Goal: Information Seeking & Learning: Learn about a topic

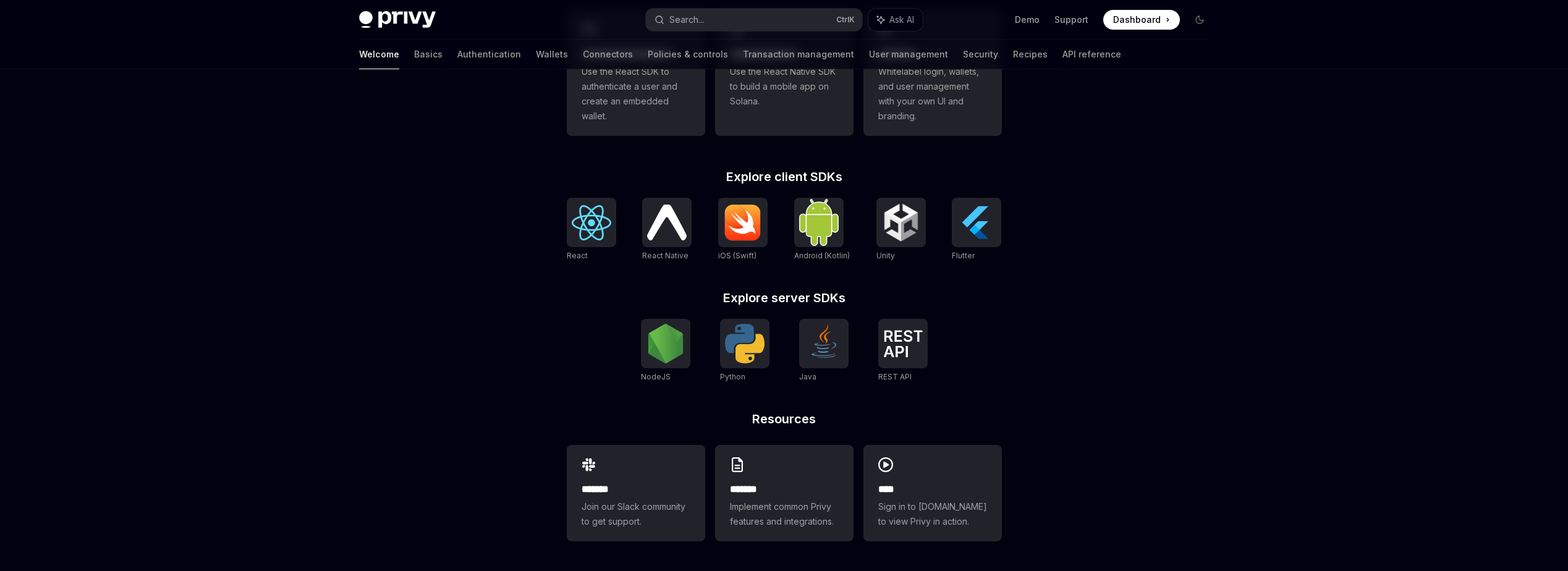
scroll to position [350, 0]
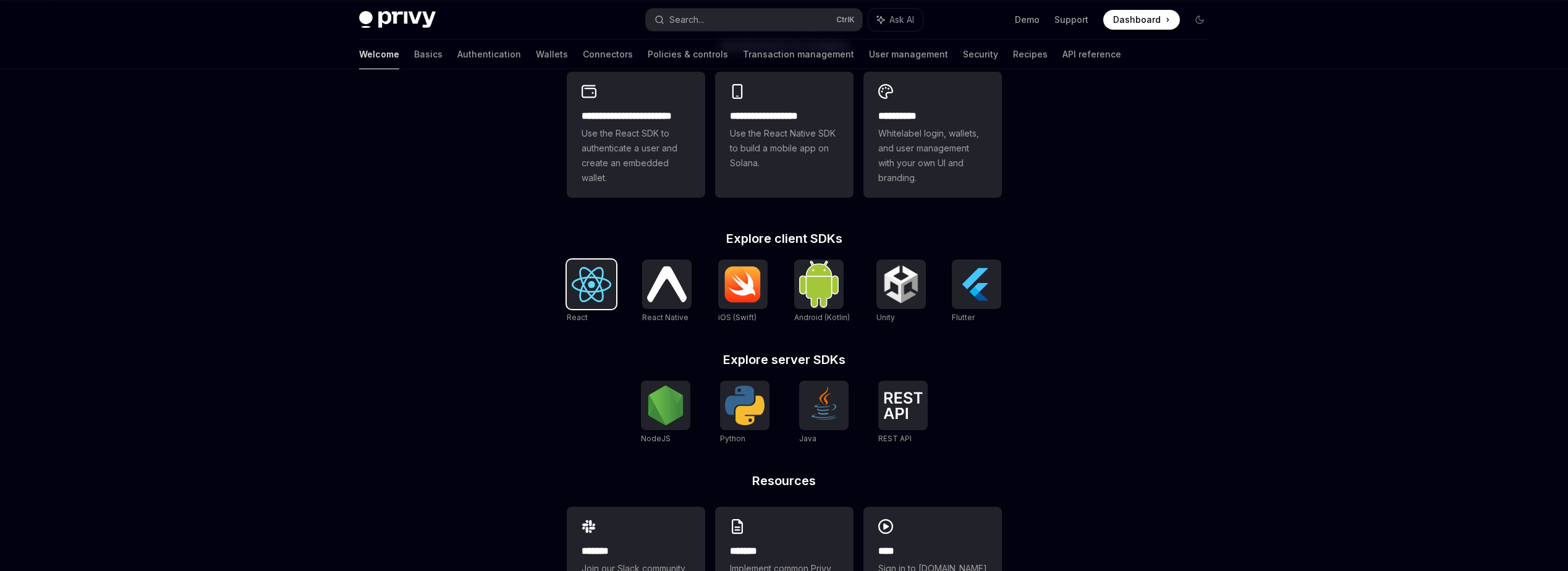
click at [605, 283] on img at bounding box center [591, 284] width 40 height 35
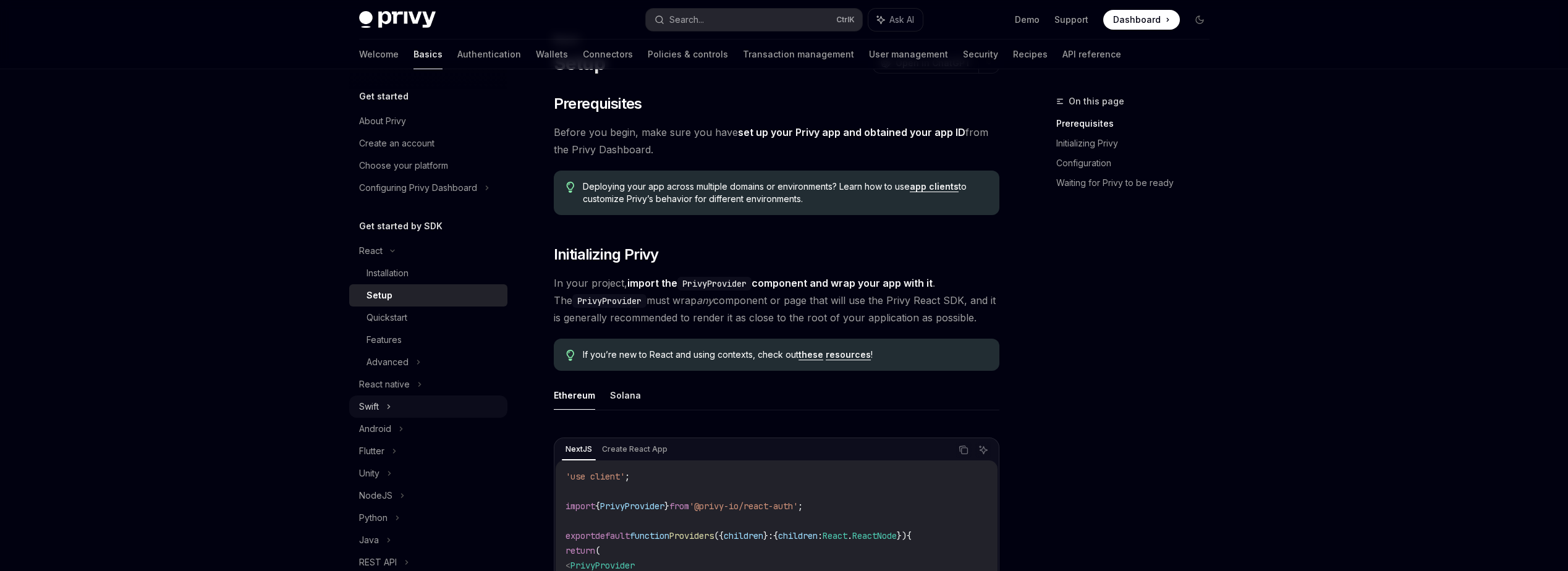
scroll to position [62, 0]
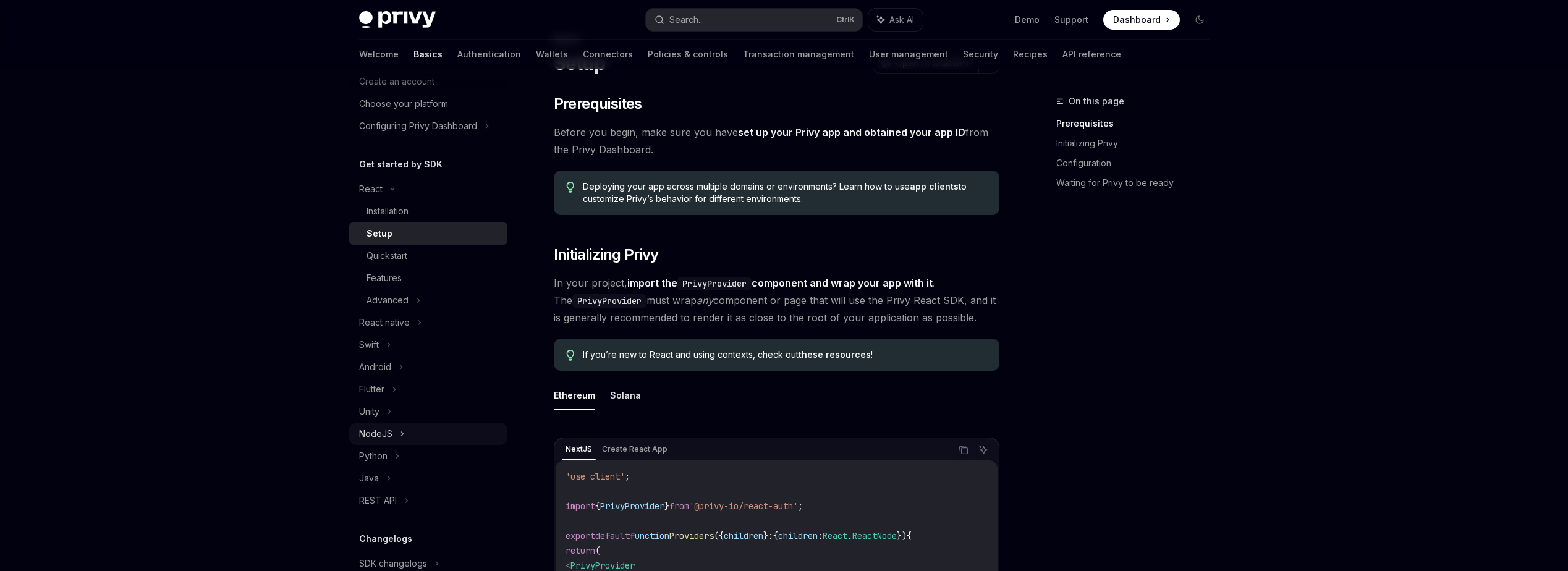
click at [401, 439] on icon at bounding box center [402, 433] width 5 height 15
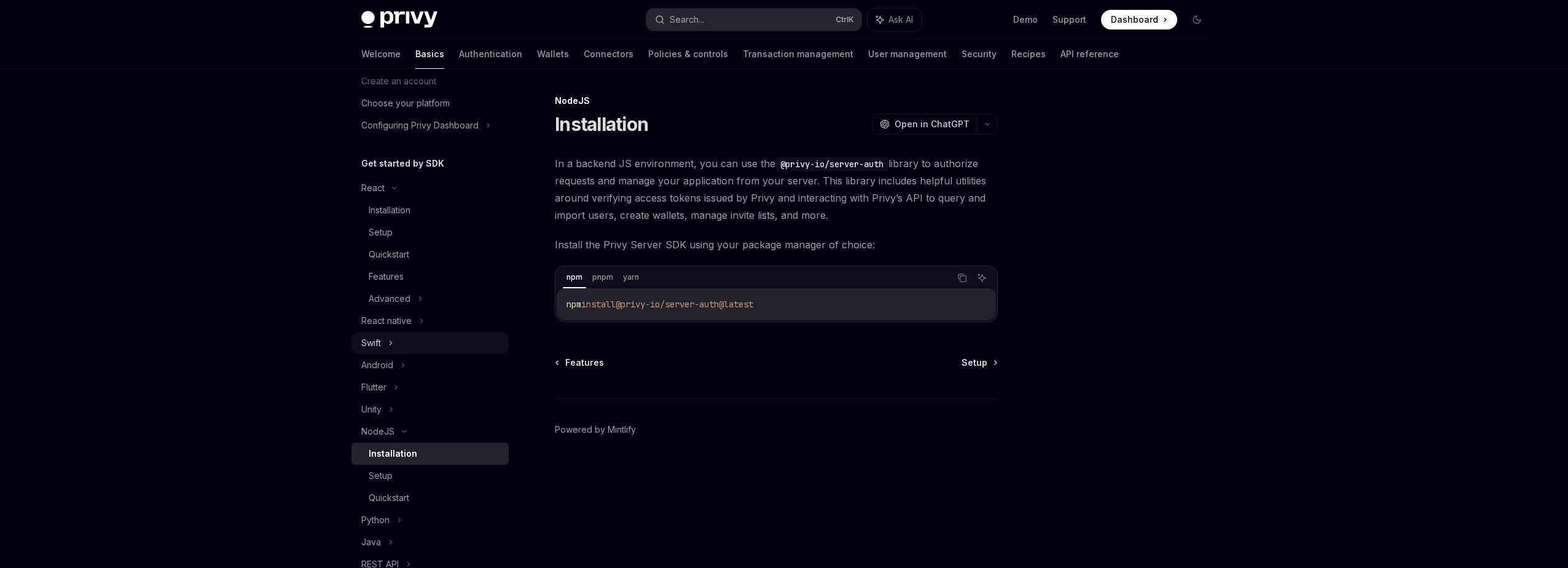
click at [392, 346] on icon at bounding box center [390, 342] width 5 height 15
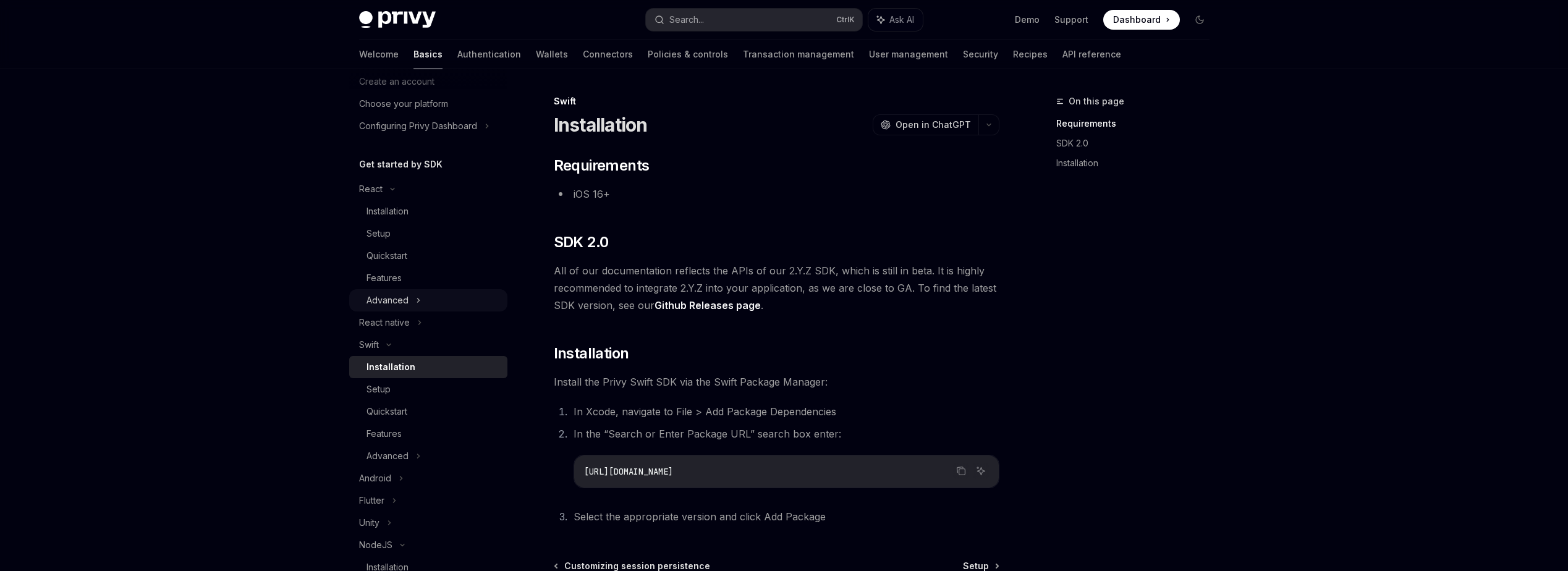
click at [402, 303] on div "Advanced" at bounding box center [387, 300] width 42 height 15
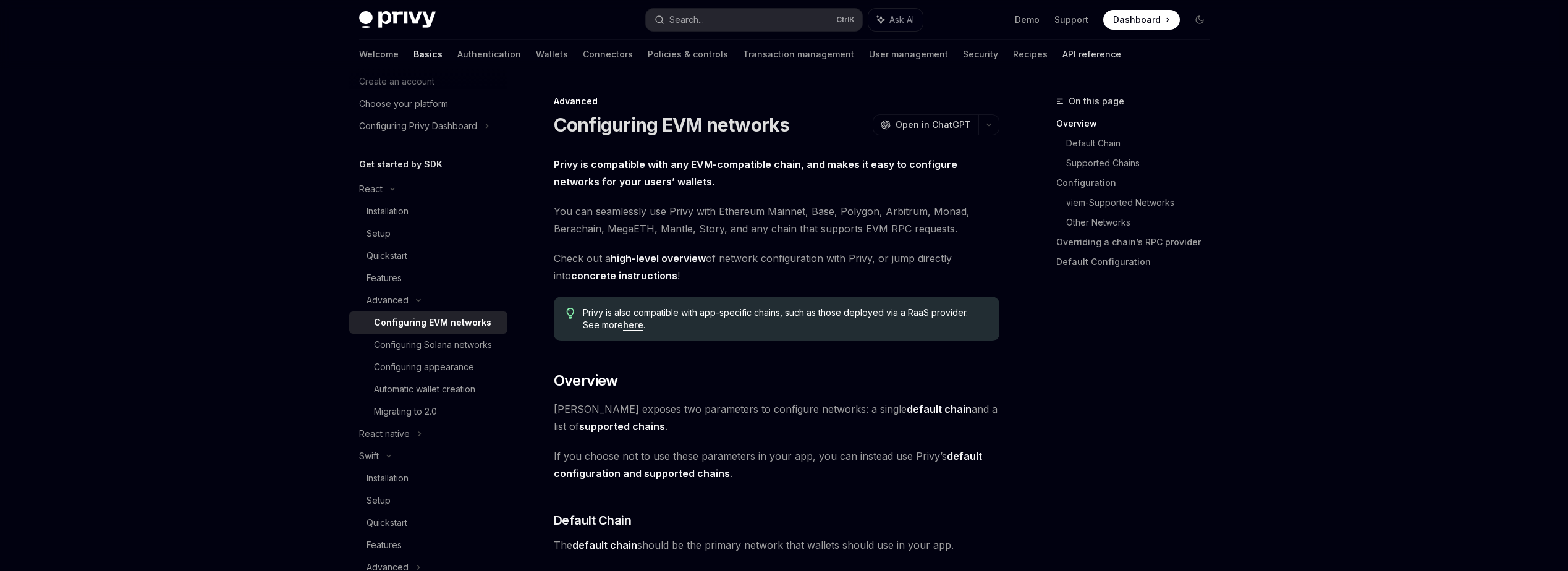
click at [1063, 49] on link "API reference" at bounding box center [1092, 54] width 59 height 29
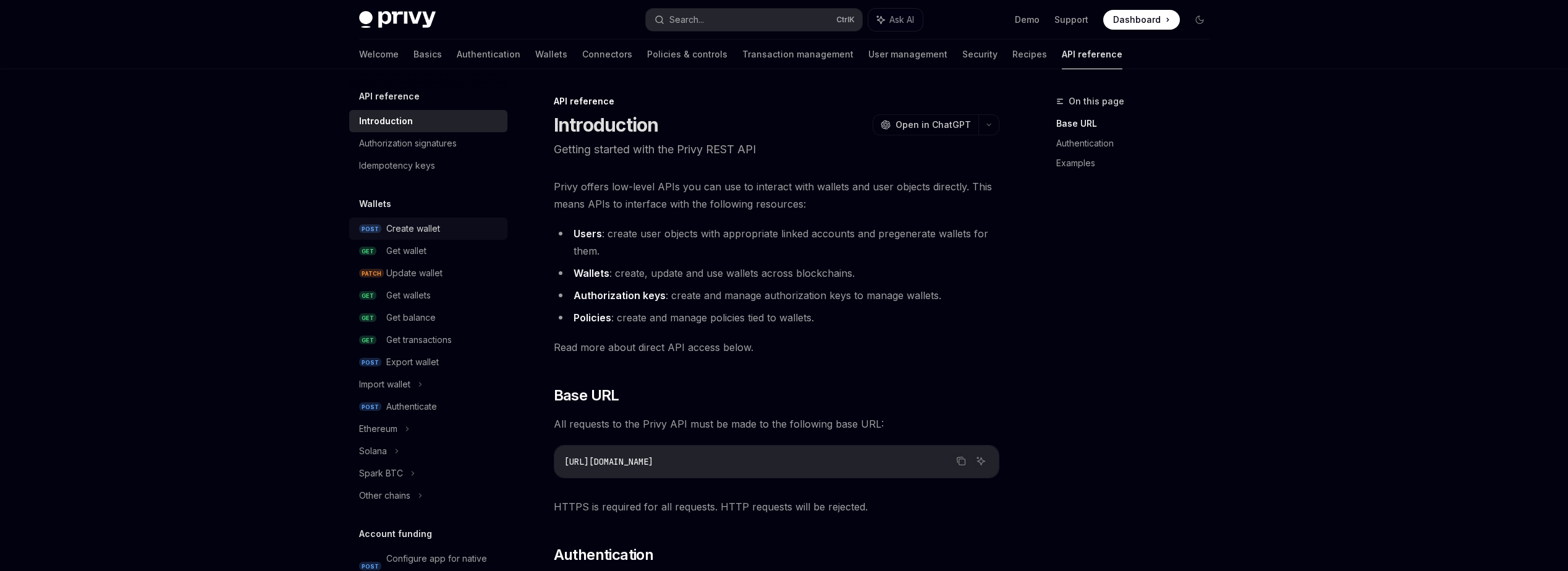
click at [443, 234] on div "Create wallet" at bounding box center [443, 228] width 114 height 15
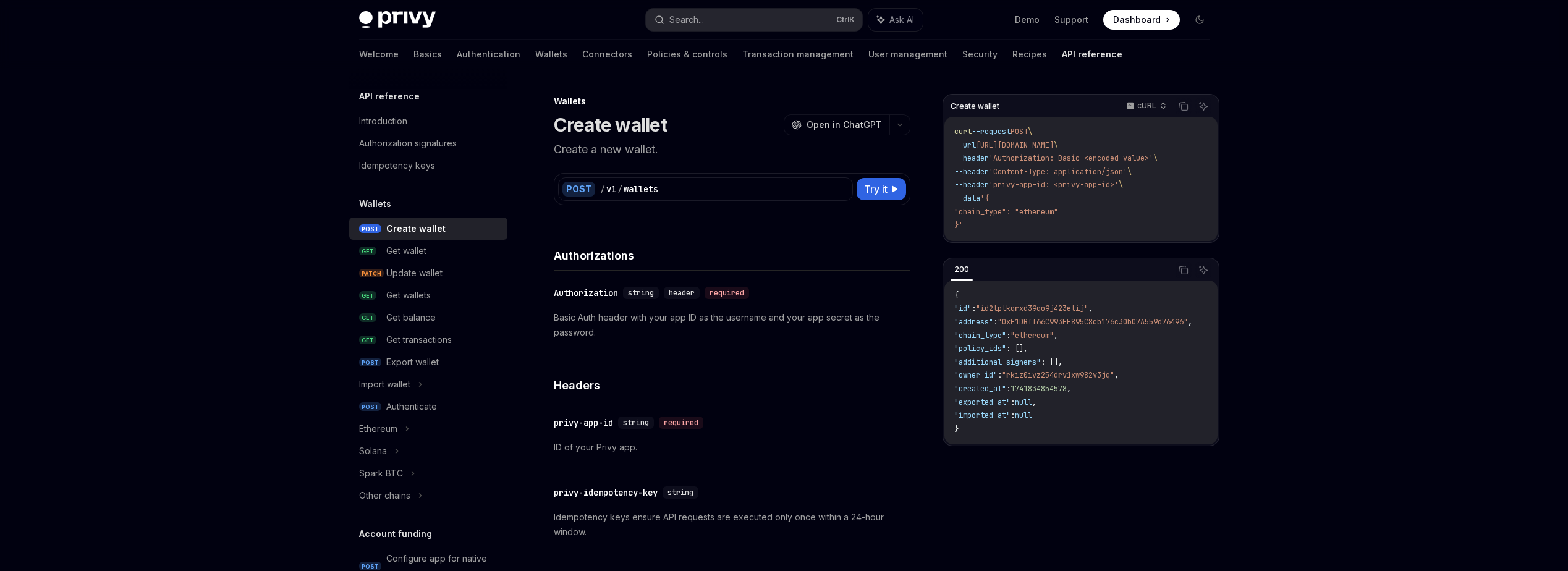
click at [350, 61] on div "Welcome Basics Authentication Wallets Connectors Policies & controls Transactio…" at bounding box center [784, 54] width 910 height 29
click at [413, 57] on link "Basics" at bounding box center [427, 54] width 29 height 29
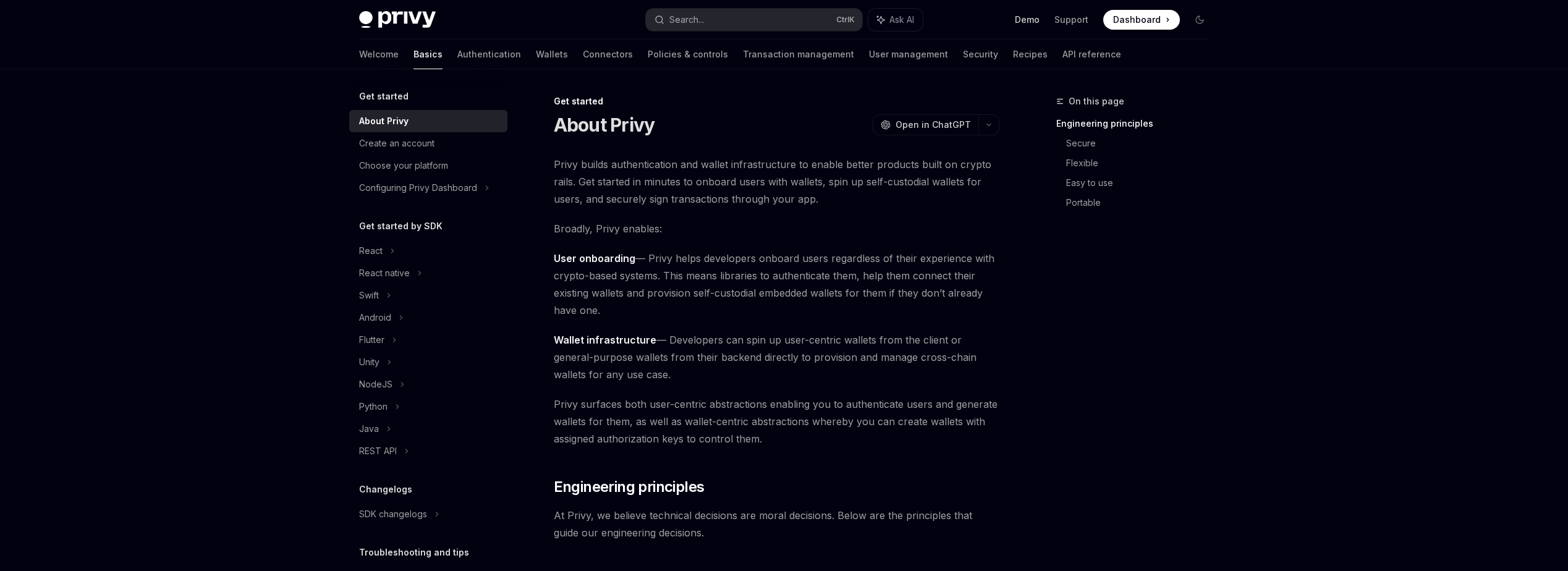
click at [1028, 17] on link "Demo" at bounding box center [1026, 20] width 24 height 13
click at [412, 21] on img at bounding box center [397, 20] width 77 height 17
type textarea "*"
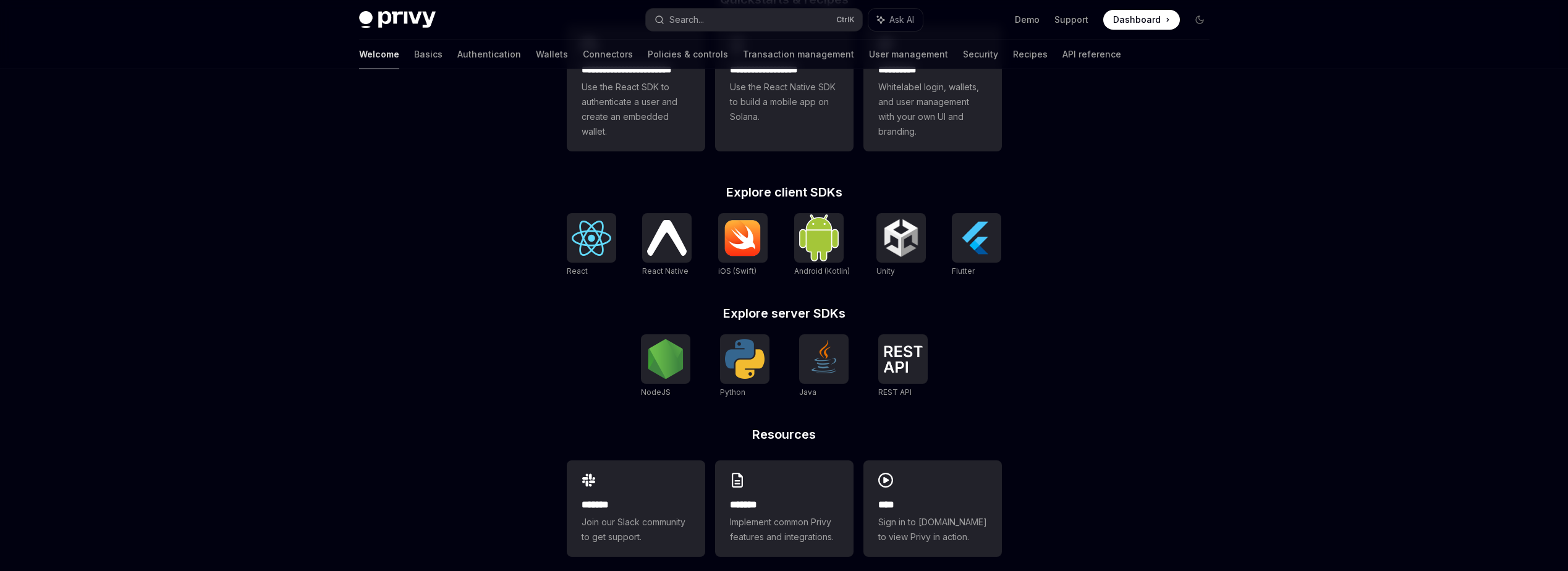
scroll to position [412, 0]
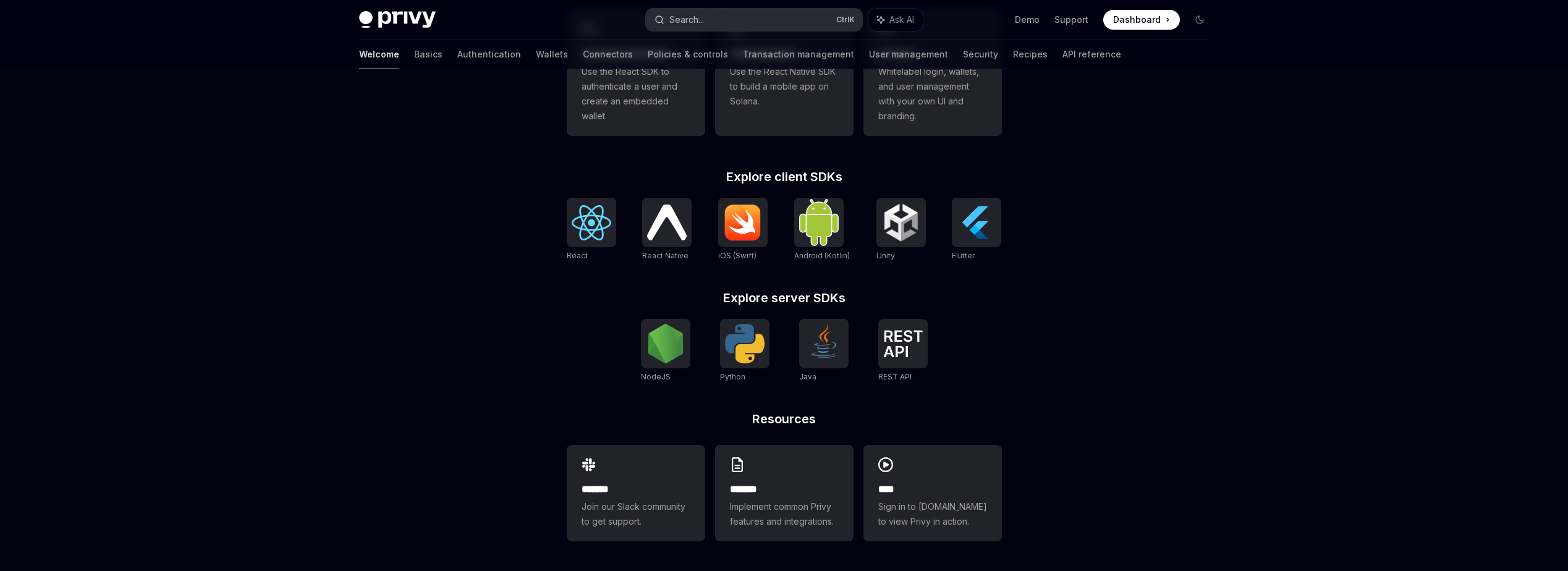
click at [688, 18] on div "Search..." at bounding box center [687, 20] width 35 height 15
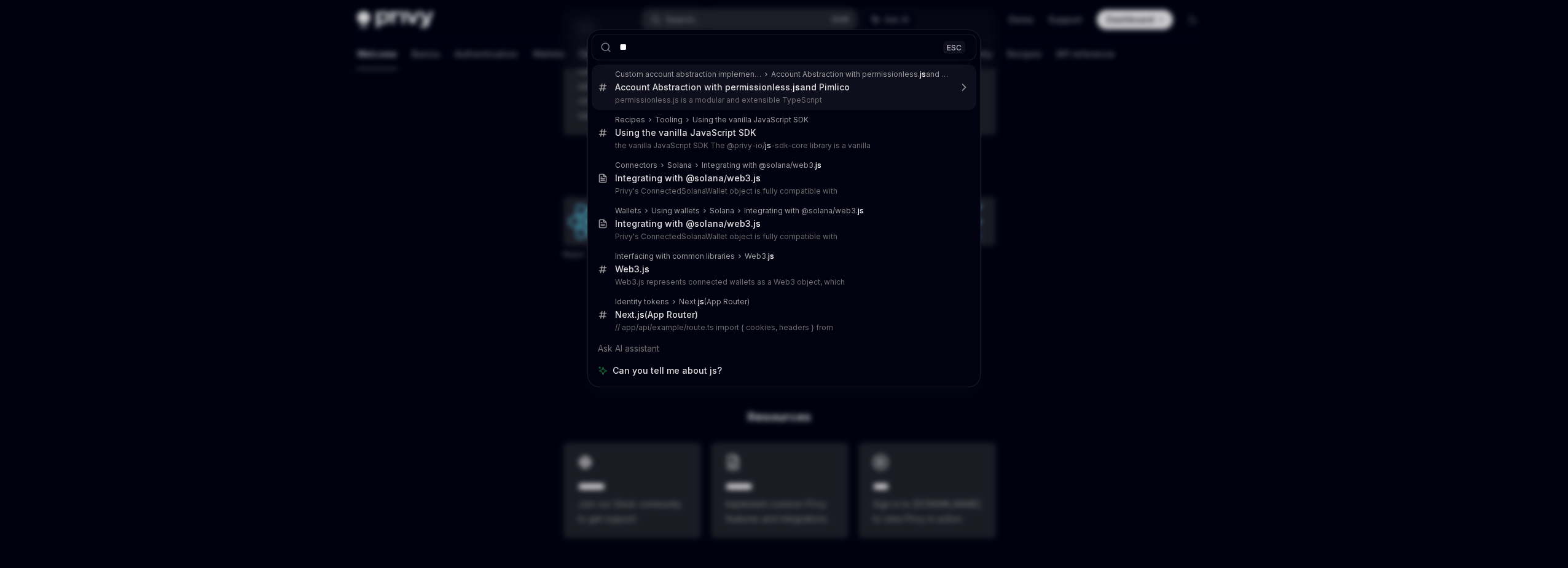
type input "**"
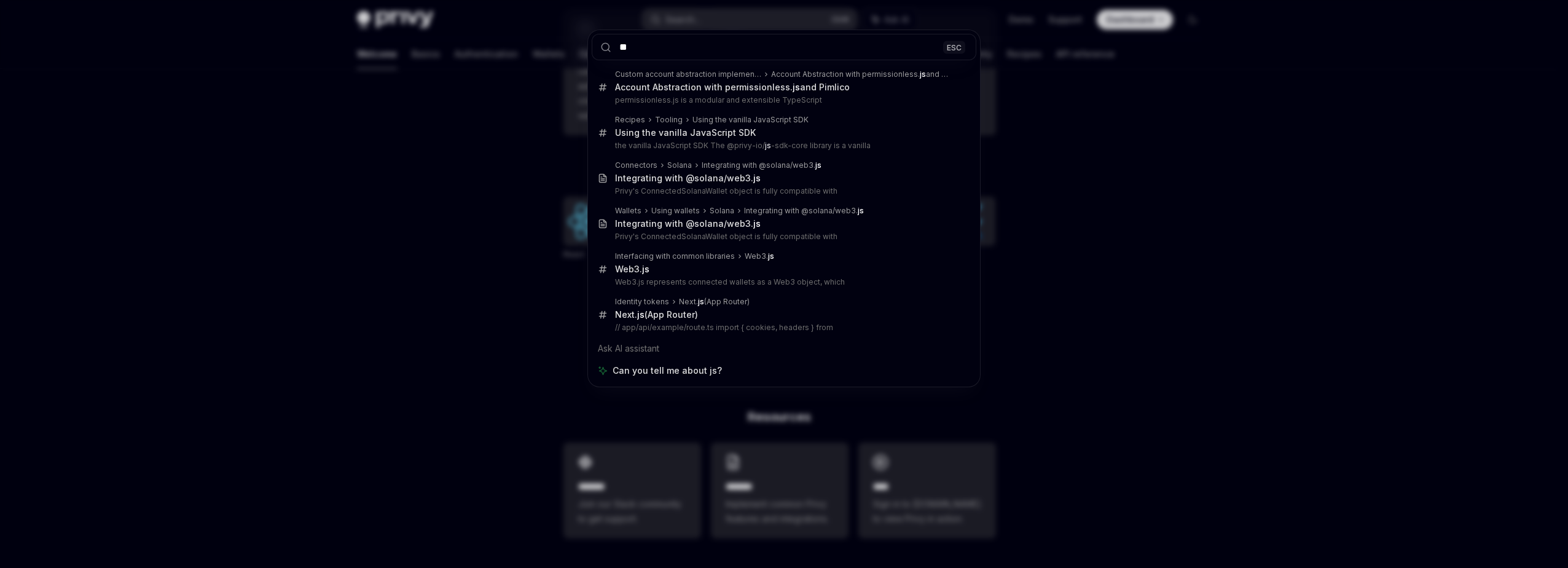
click at [539, 256] on div "** ESC Custom account abstraction implementation Account Abstraction with permi…" at bounding box center [784, 284] width 1568 height 568
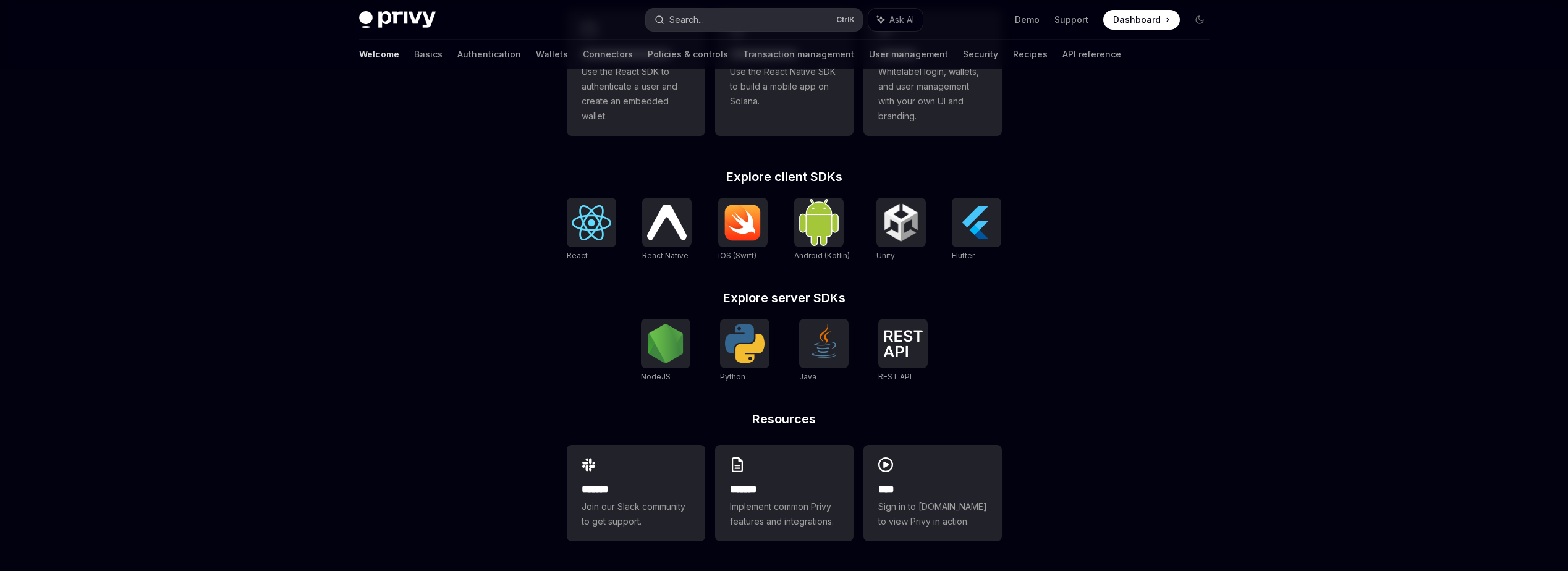
click at [760, 20] on button "Search... Ctrl K" at bounding box center [754, 20] width 216 height 22
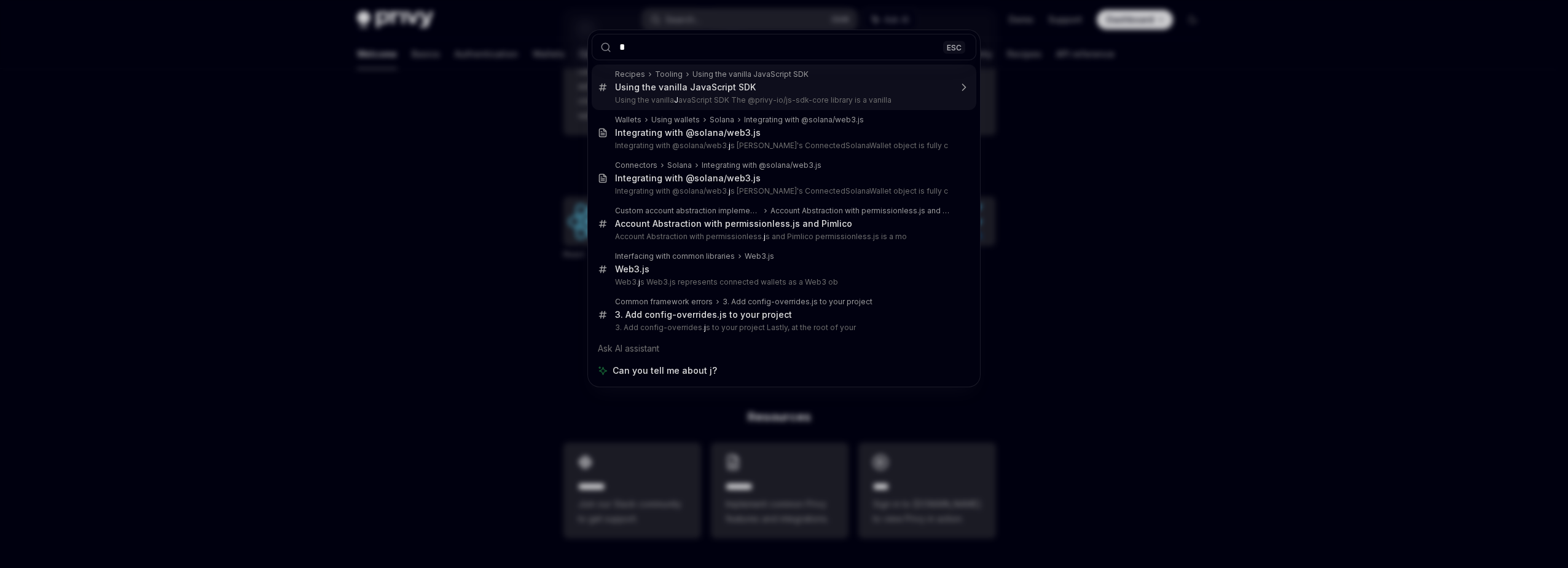
type input "**"
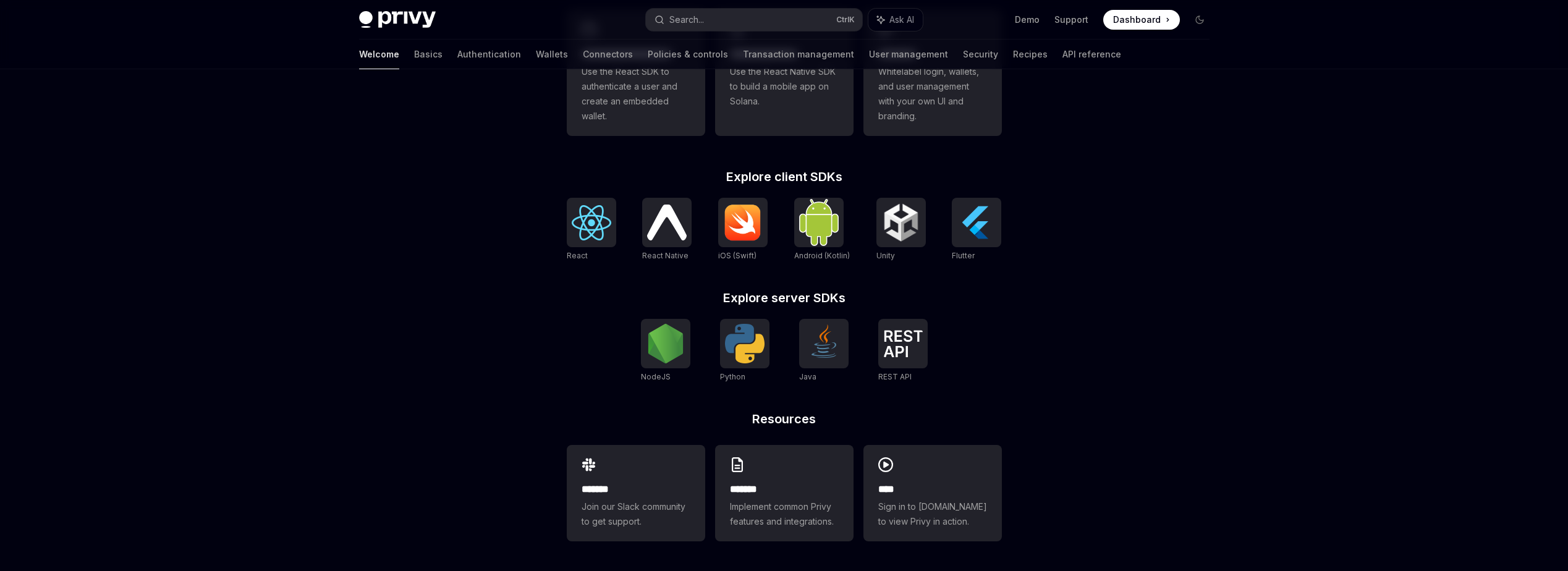
scroll to position [1677, 0]
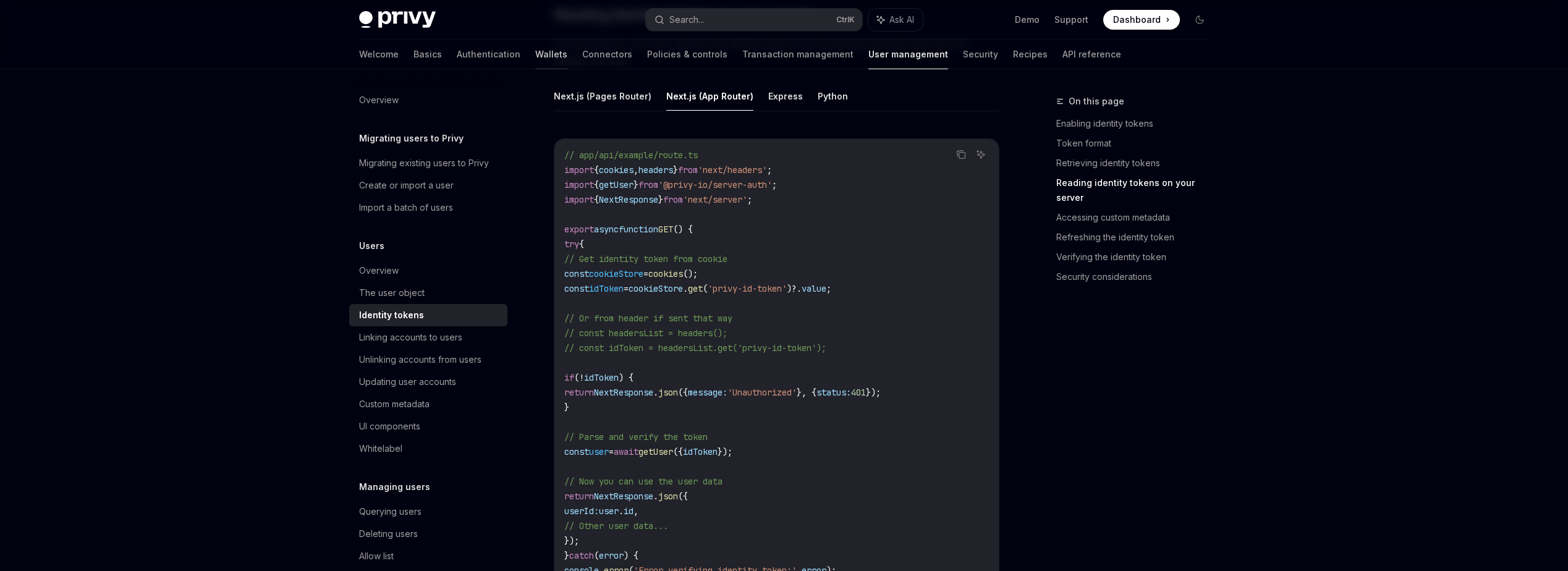
click at [535, 54] on link "Wallets" at bounding box center [552, 54] width 32 height 29
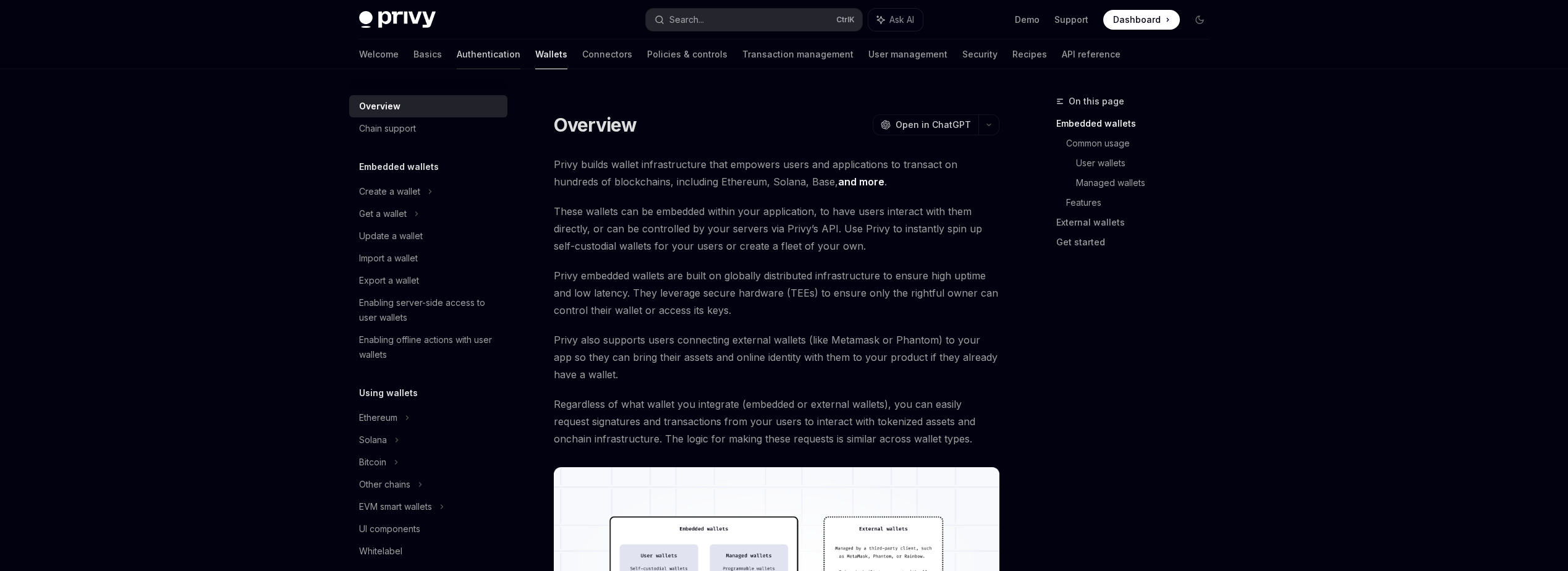
click at [457, 57] on link "Authentication" at bounding box center [488, 54] width 64 height 29
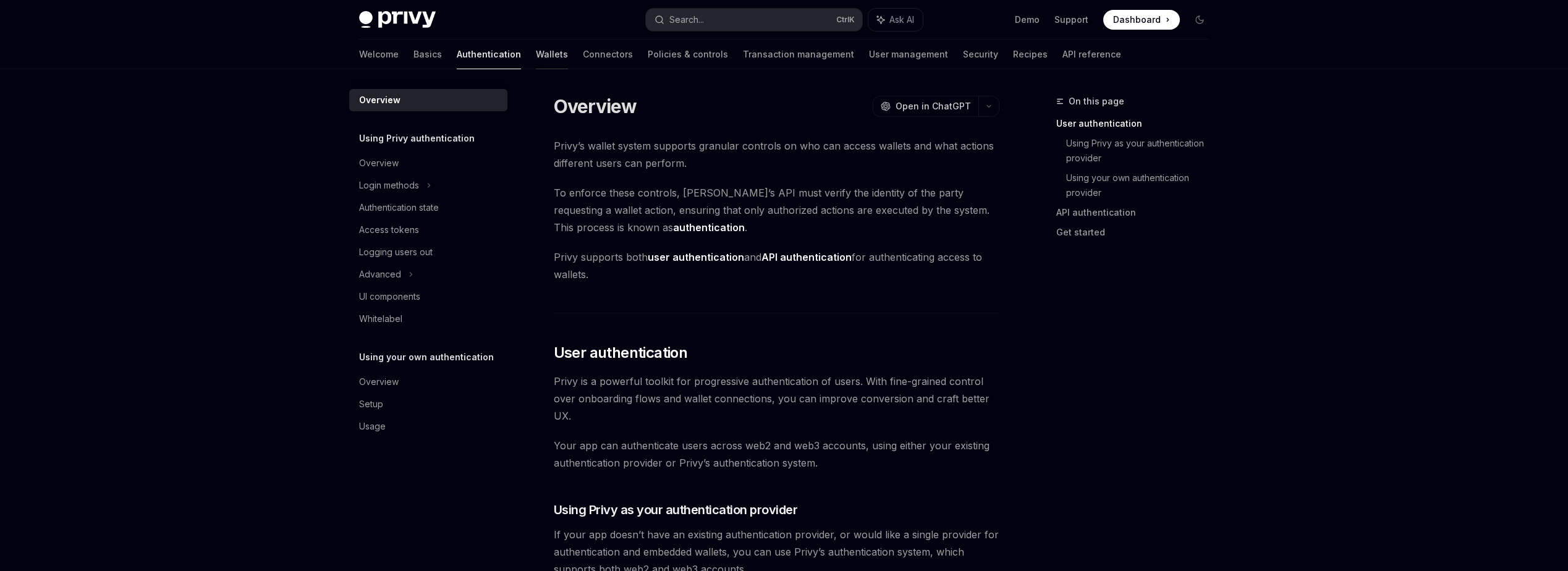
click at [535, 55] on link "Wallets" at bounding box center [552, 54] width 32 height 29
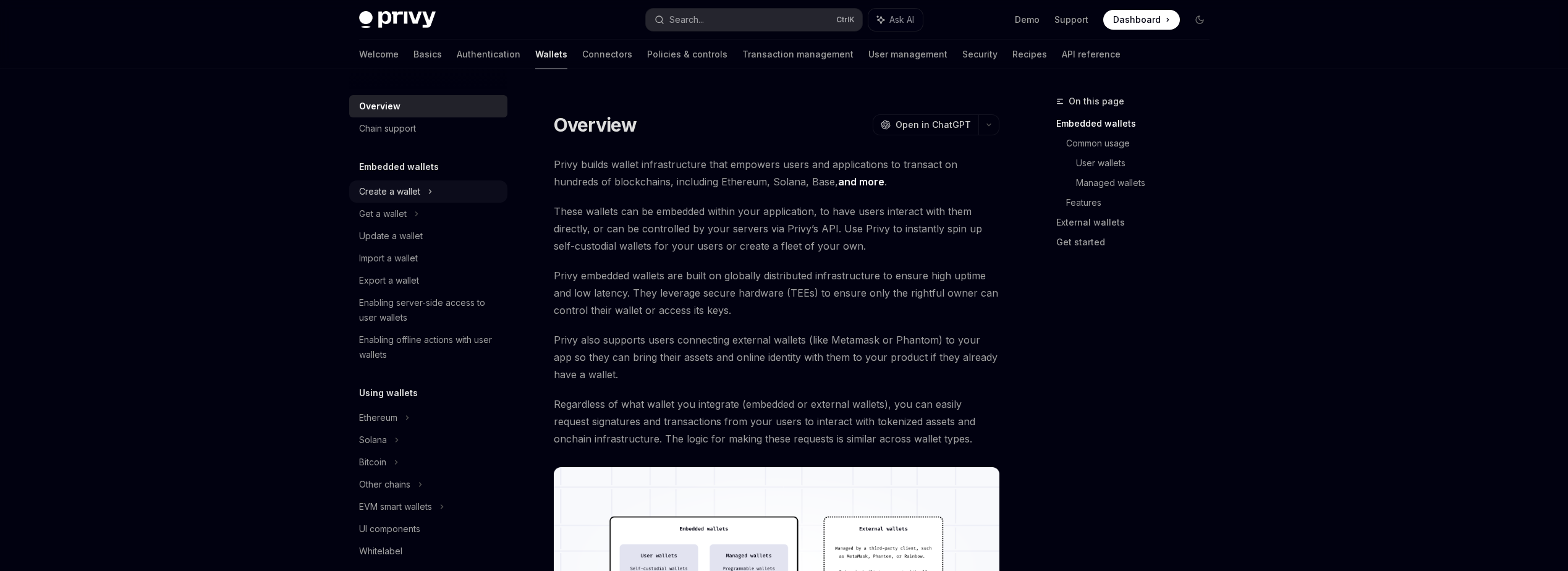
click at [405, 191] on div "Create a wallet" at bounding box center [390, 191] width 61 height 15
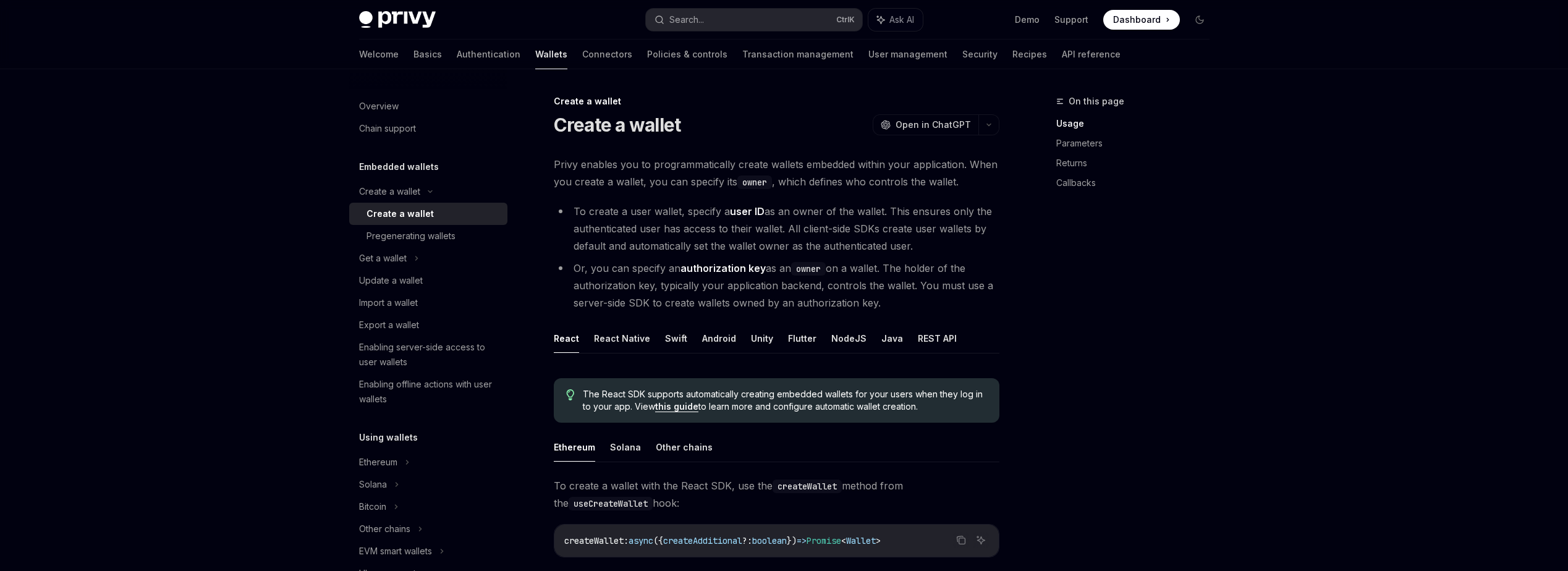
scroll to position [247, 0]
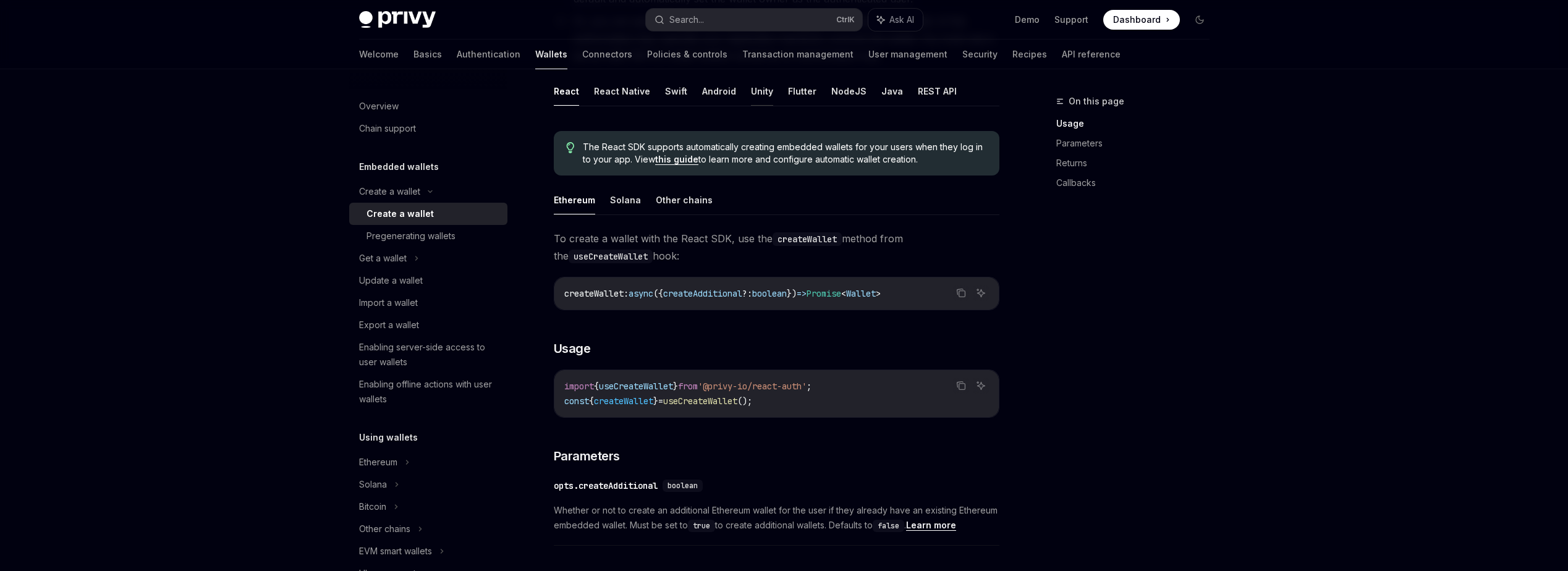
click at [760, 90] on button "Unity" at bounding box center [762, 91] width 22 height 29
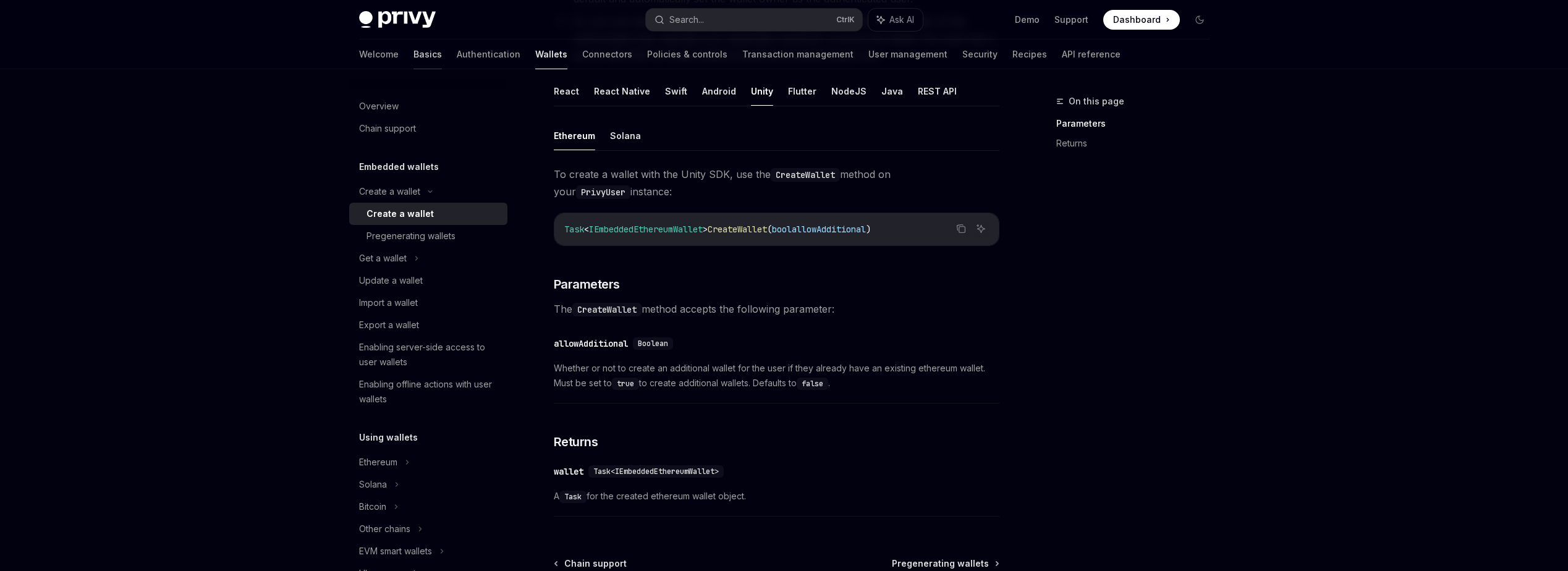
click at [413, 48] on link "Basics" at bounding box center [427, 54] width 29 height 29
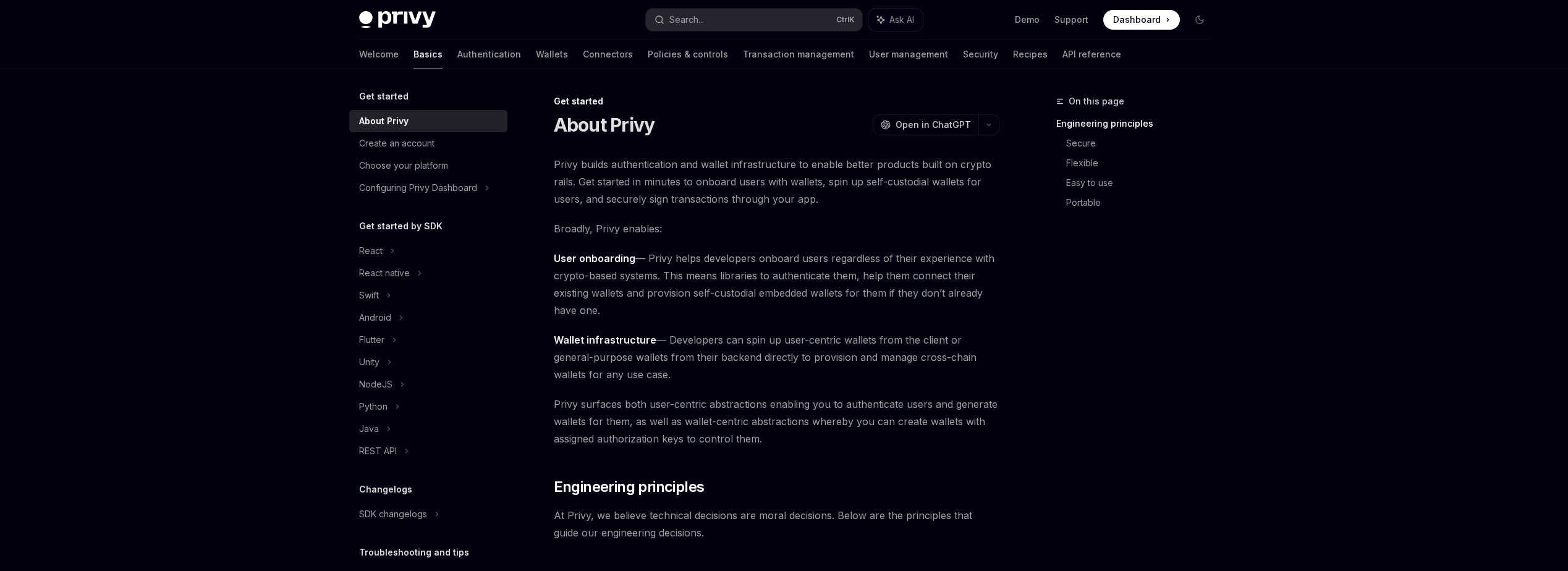
click at [396, 11] on img at bounding box center [397, 20] width 77 height 17
type textarea "*"
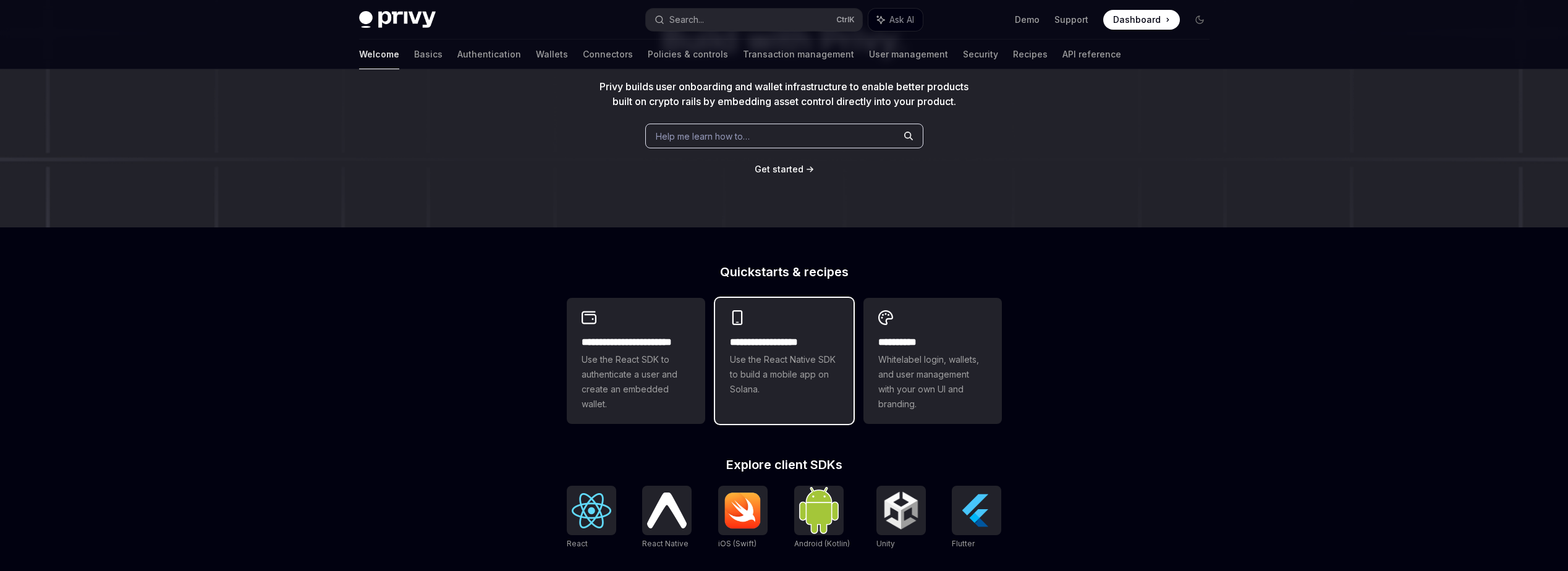
scroll to position [247, 0]
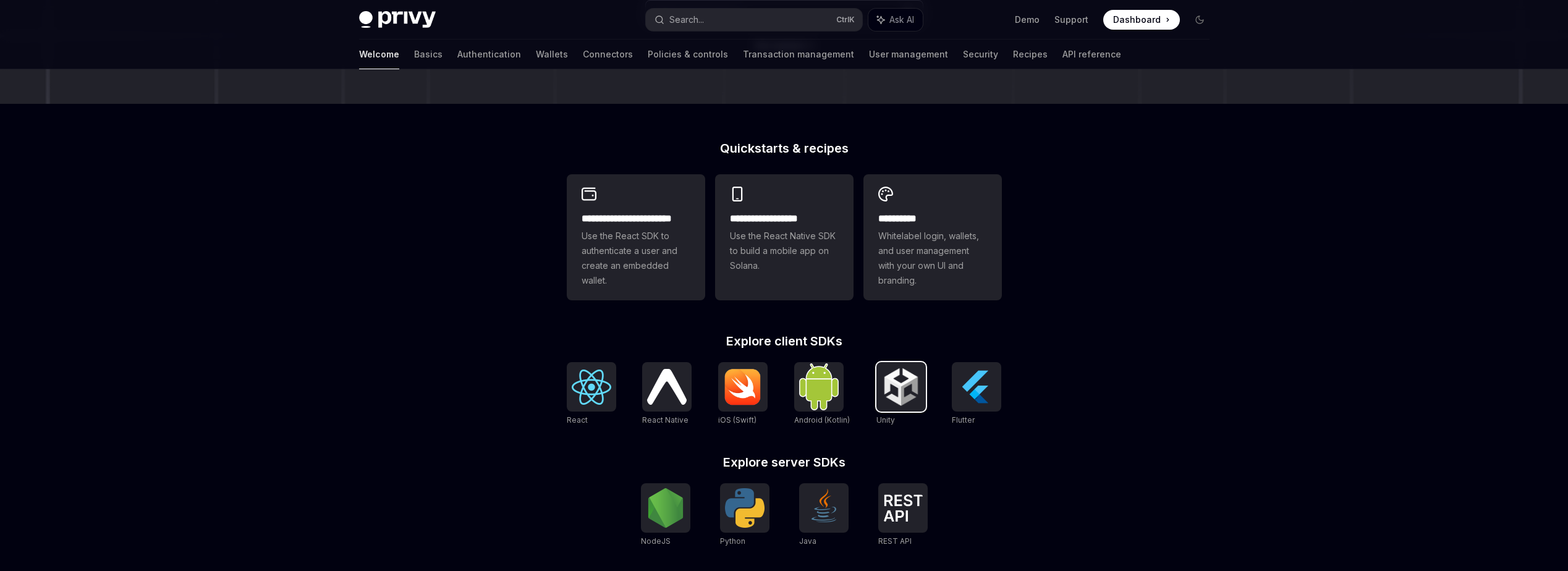
click at [910, 401] on img at bounding box center [901, 387] width 40 height 40
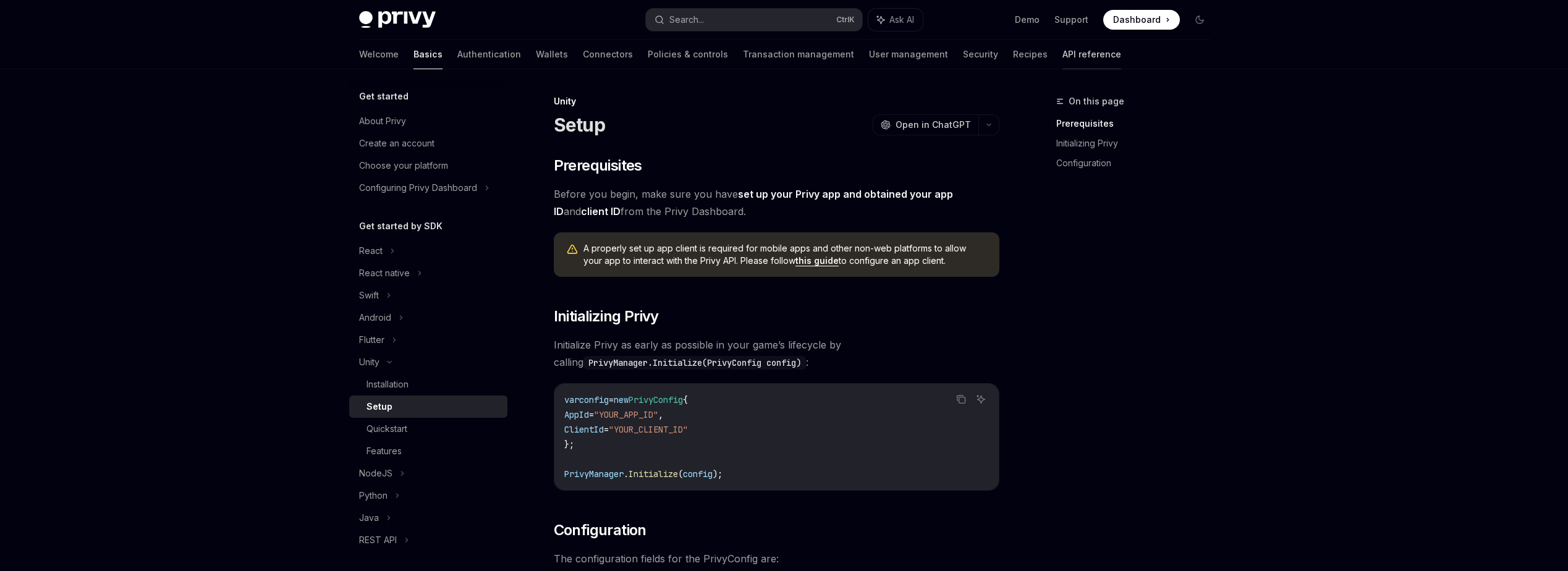
click at [1063, 51] on link "API reference" at bounding box center [1092, 54] width 59 height 29
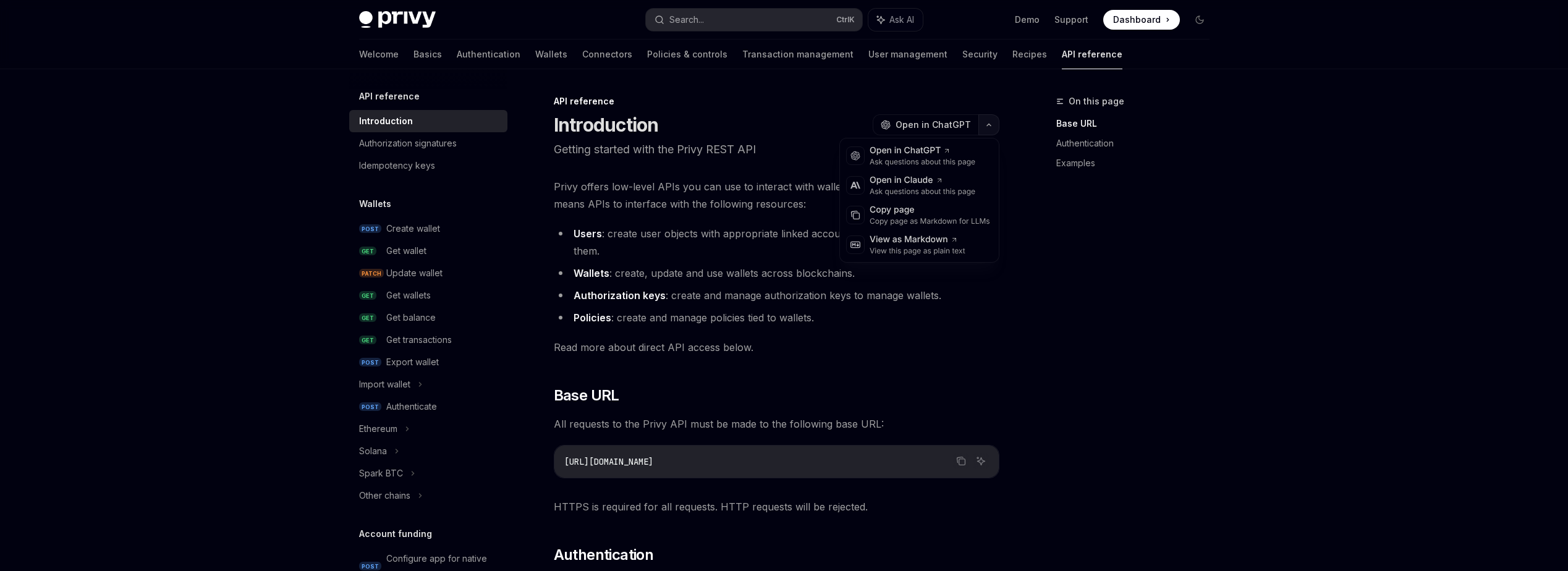
click at [996, 121] on button "button" at bounding box center [989, 125] width 21 height 21
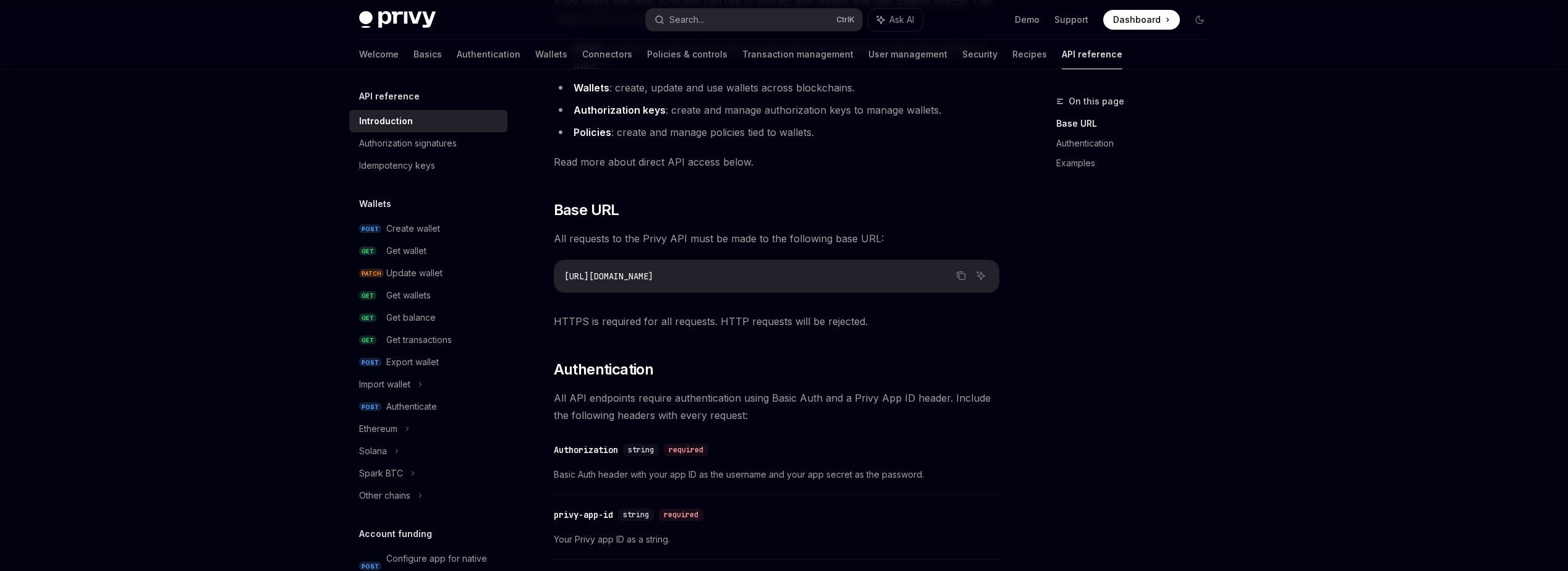
click at [412, 98] on h5 "API reference" at bounding box center [389, 96] width 61 height 15
click at [396, 131] on link "Introduction" at bounding box center [428, 121] width 158 height 22
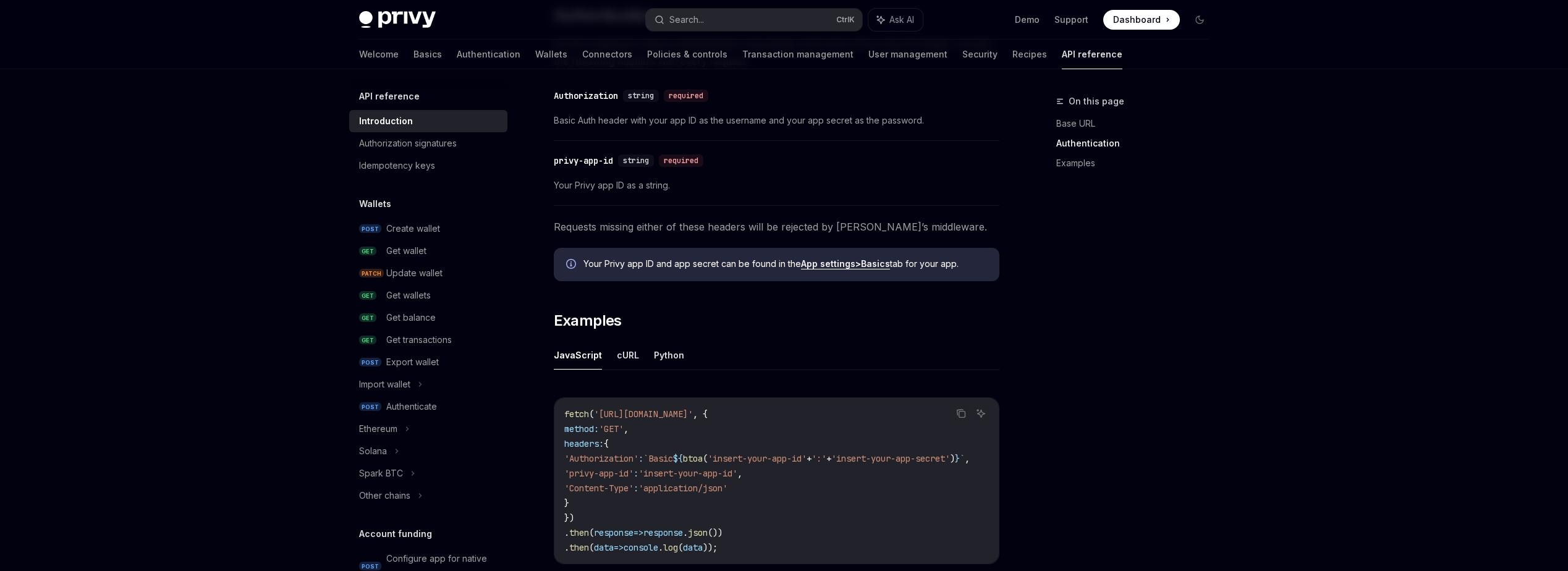
scroll to position [741, 0]
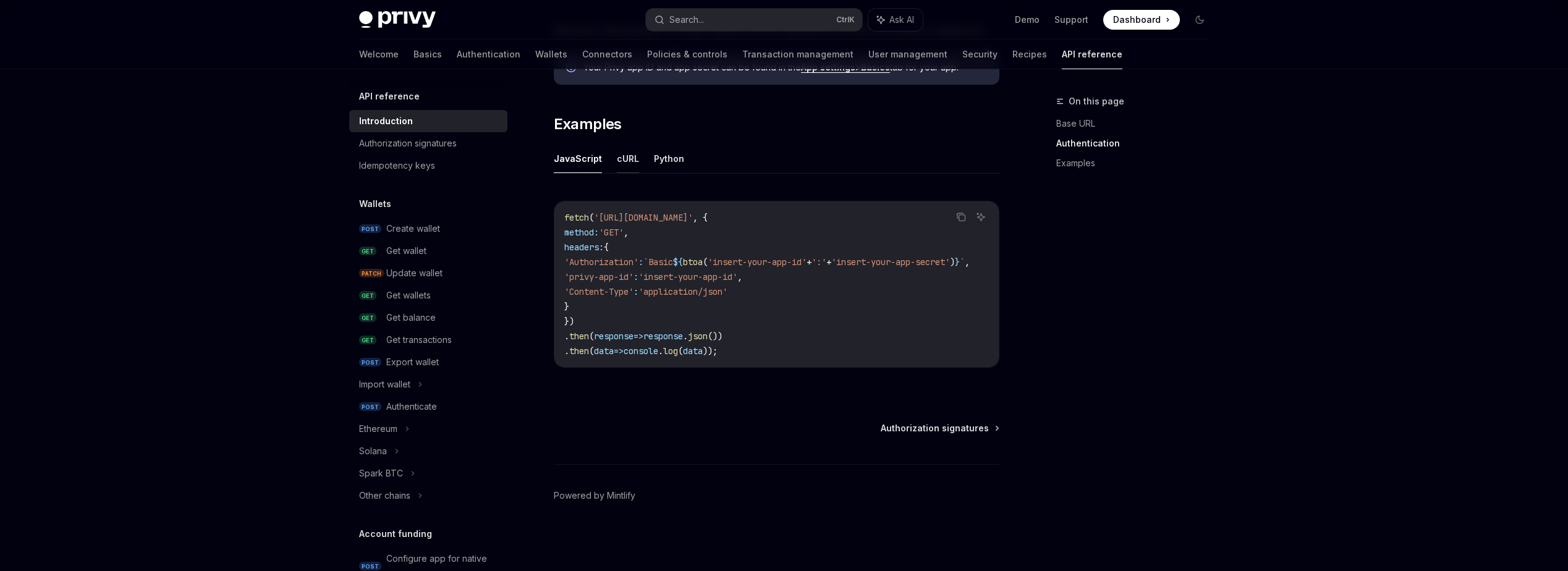
click at [627, 152] on button "cURL" at bounding box center [628, 158] width 22 height 29
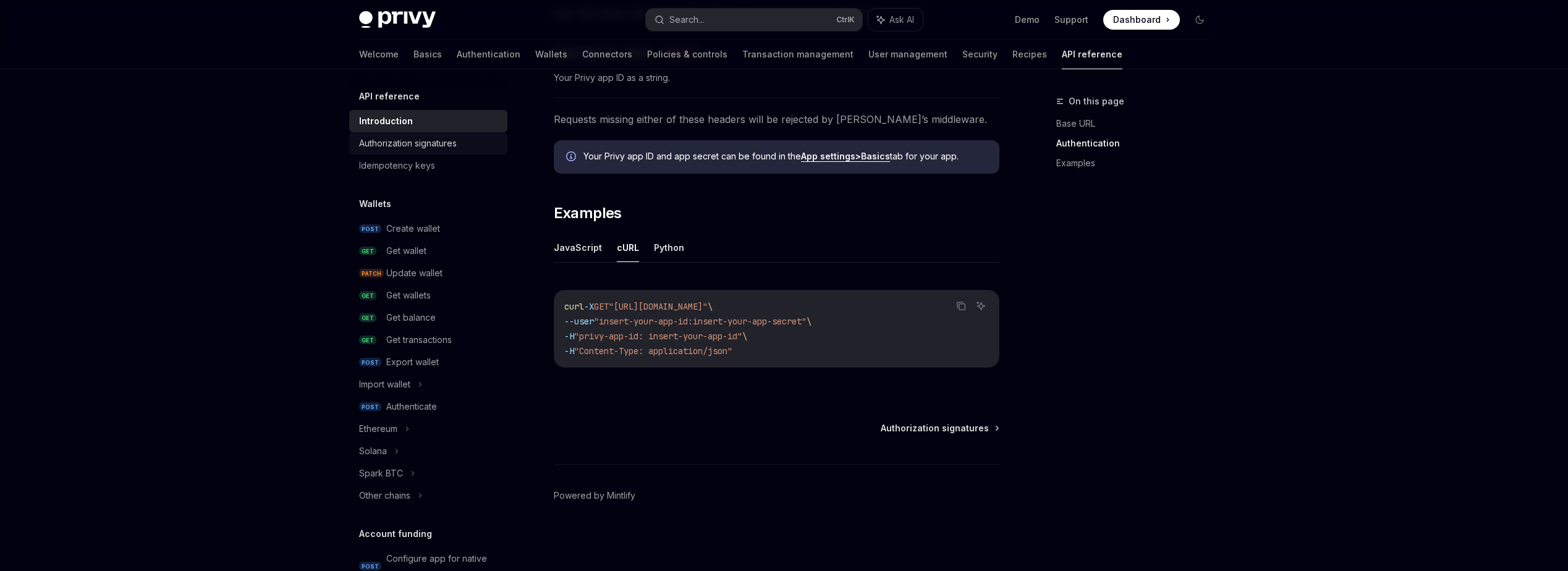
click at [445, 146] on div "Authorization signatures" at bounding box center [408, 143] width 98 height 15
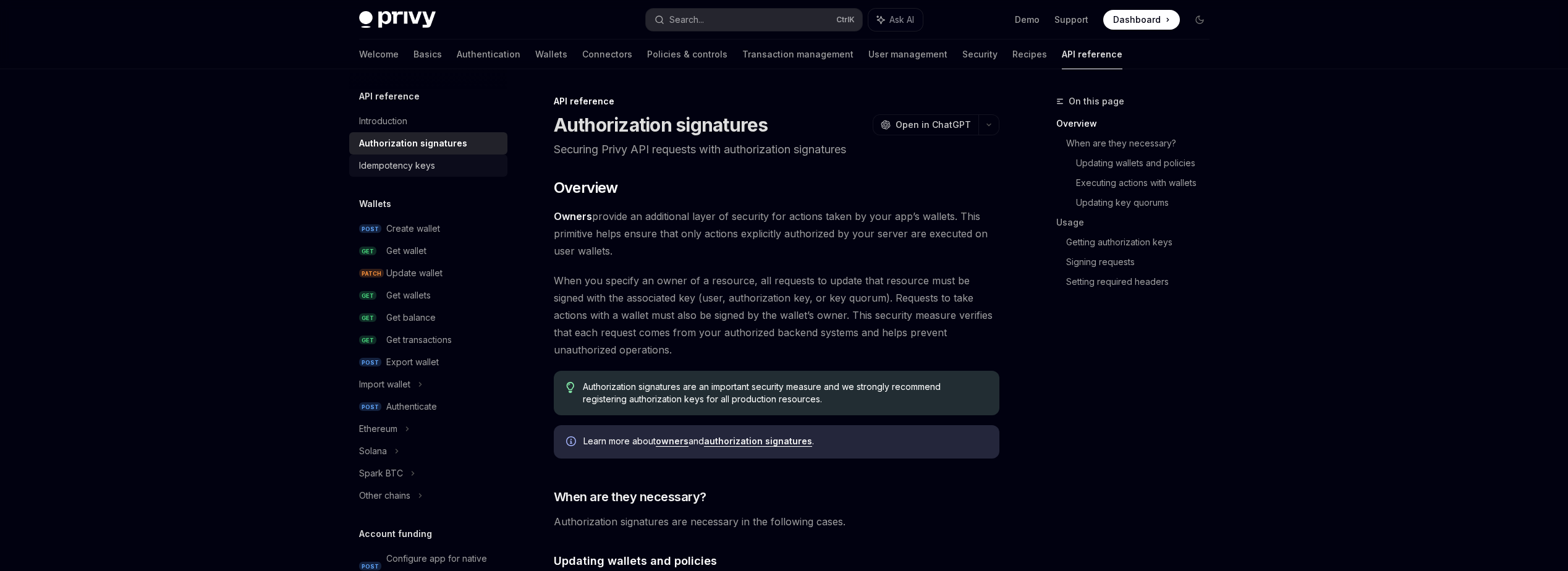
click at [424, 167] on div "Idempotency keys" at bounding box center [397, 165] width 76 height 15
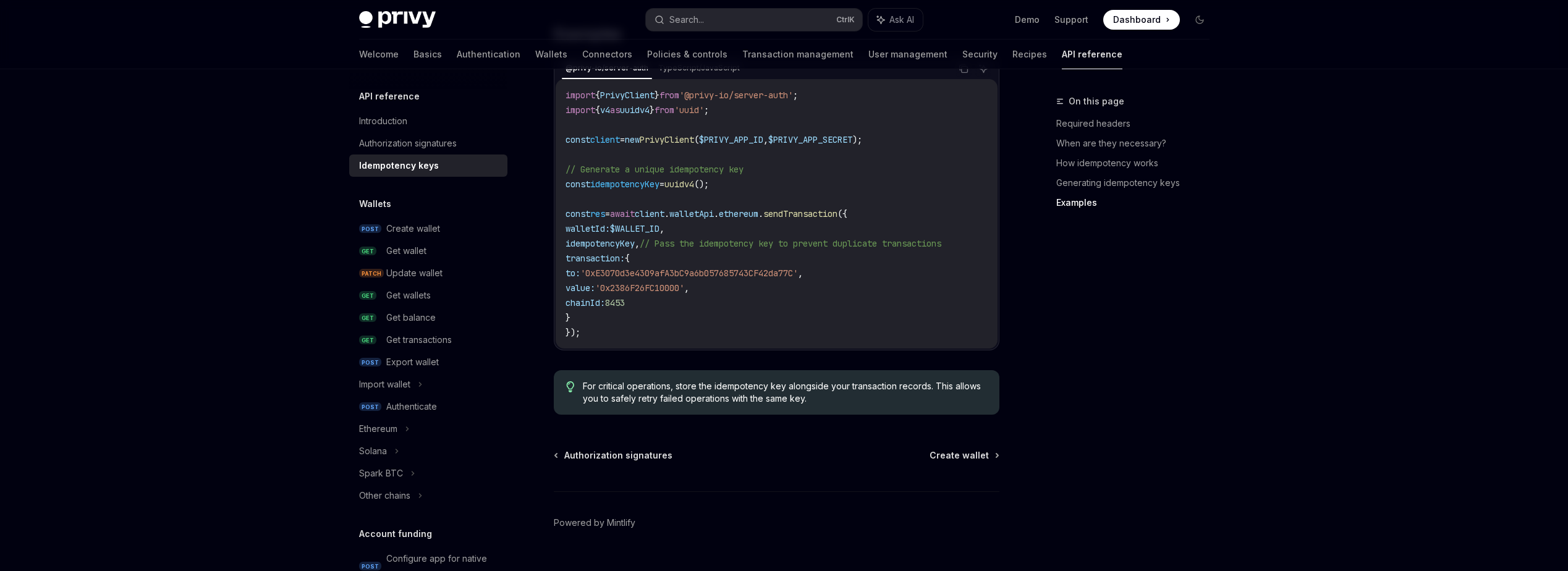
scroll to position [1273, 0]
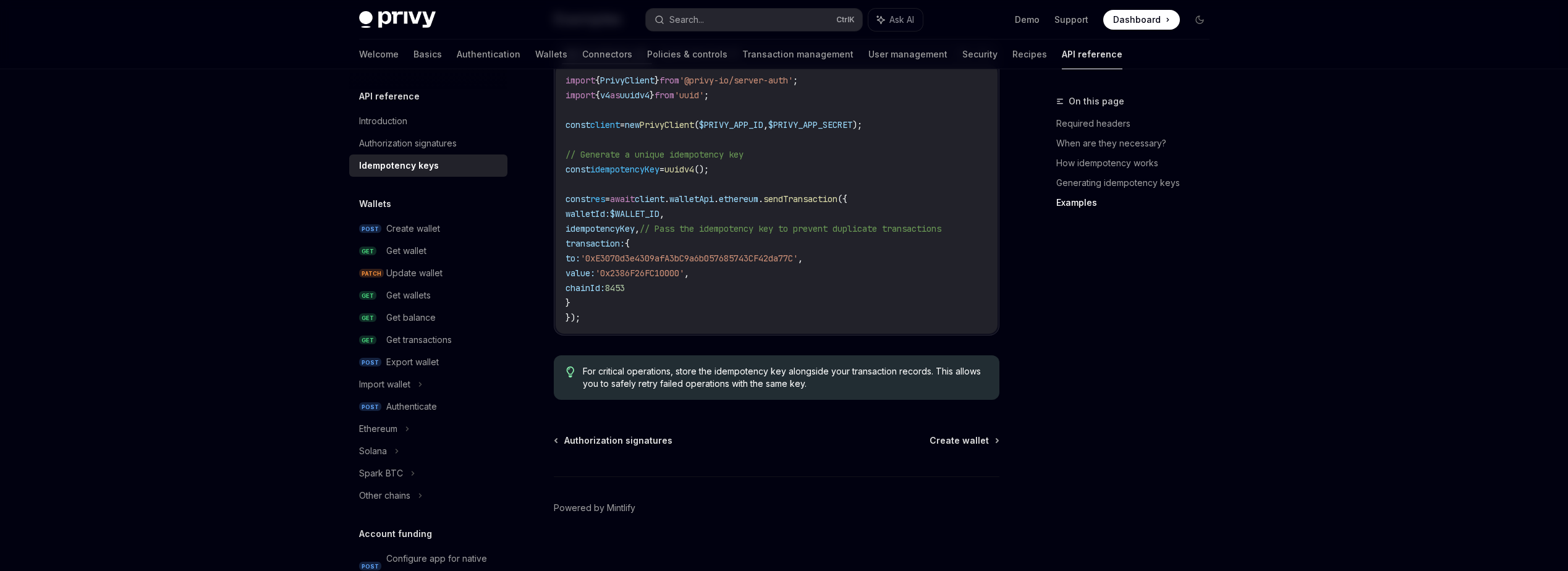
click at [415, 14] on img at bounding box center [397, 20] width 77 height 17
type textarea "*"
